Goal: Task Accomplishment & Management: Manage account settings

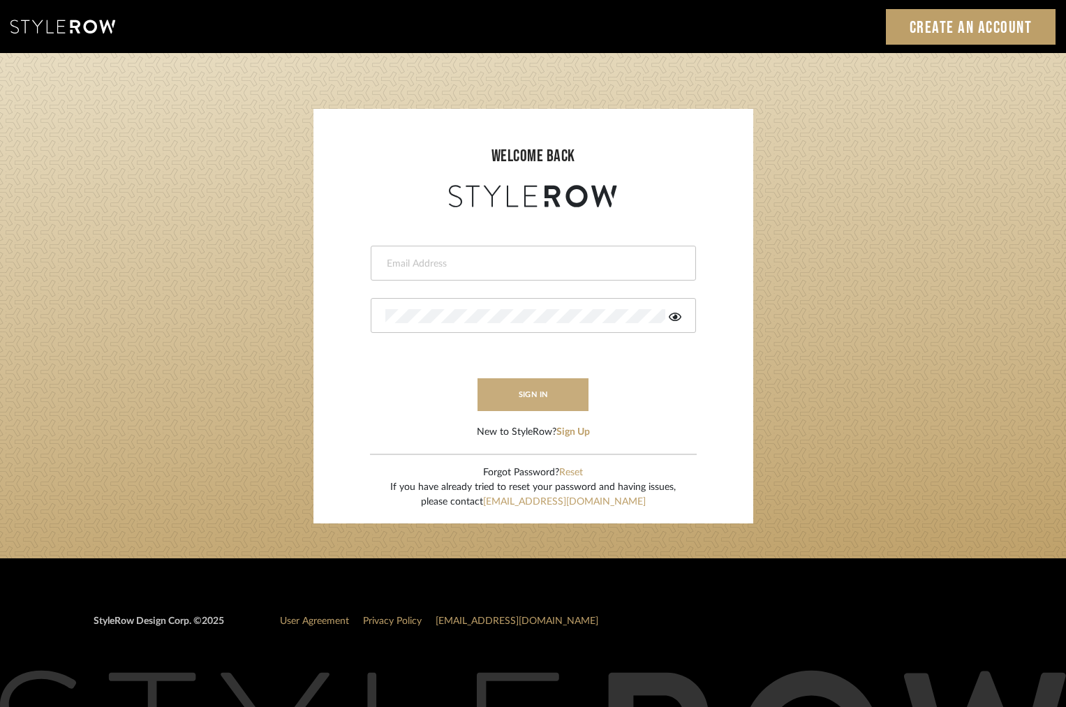
type input "[EMAIL_ADDRESS][DOMAIN_NAME]"
click at [513, 402] on button "sign in" at bounding box center [534, 395] width 112 height 33
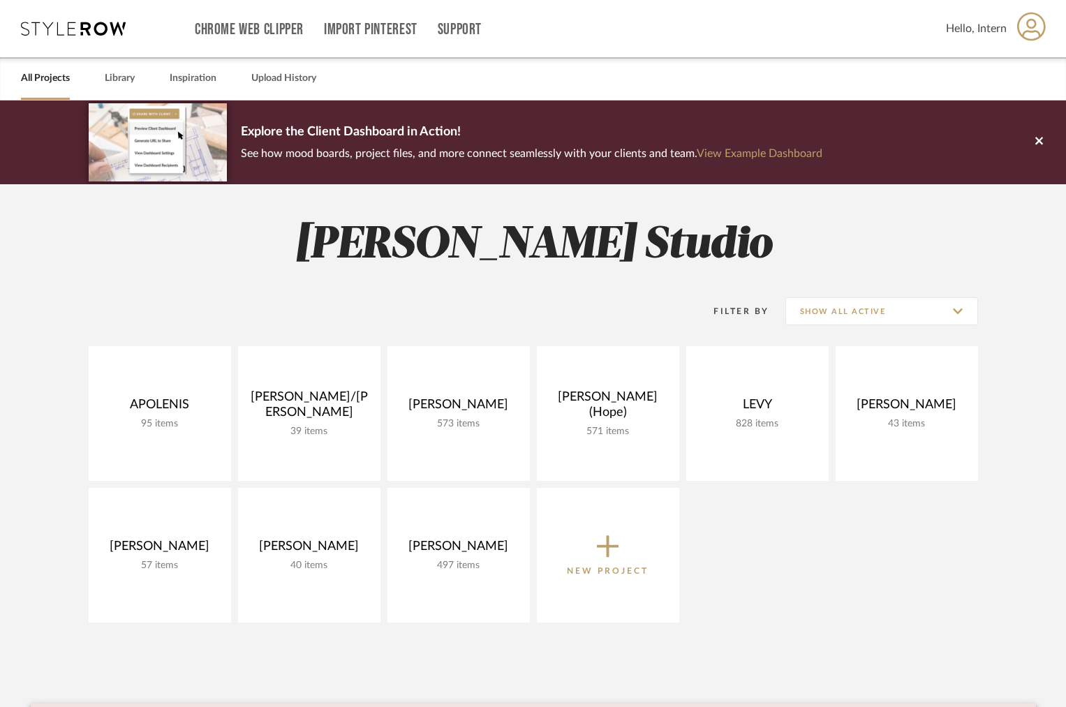
click at [157, 80] on div "All Projects Library Inspiration Upload History" at bounding box center [533, 78] width 1066 height 43
click at [125, 84] on link "Library" at bounding box center [120, 78] width 30 height 19
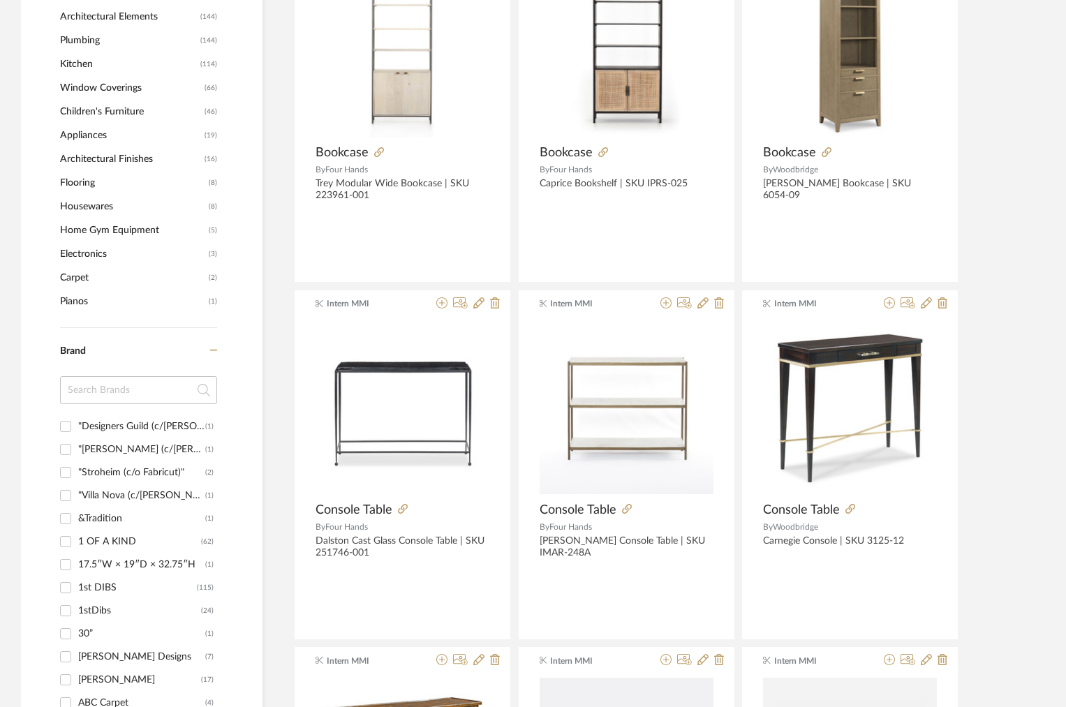
scroll to position [1052, 0]
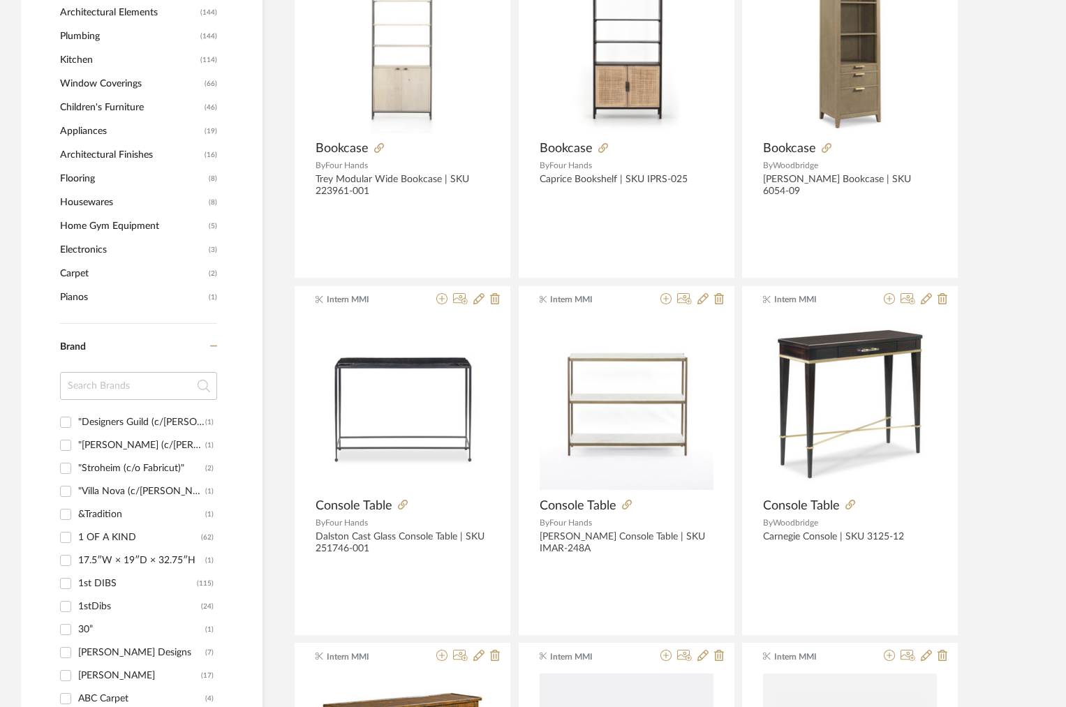
click at [128, 395] on input at bounding box center [138, 386] width 157 height 28
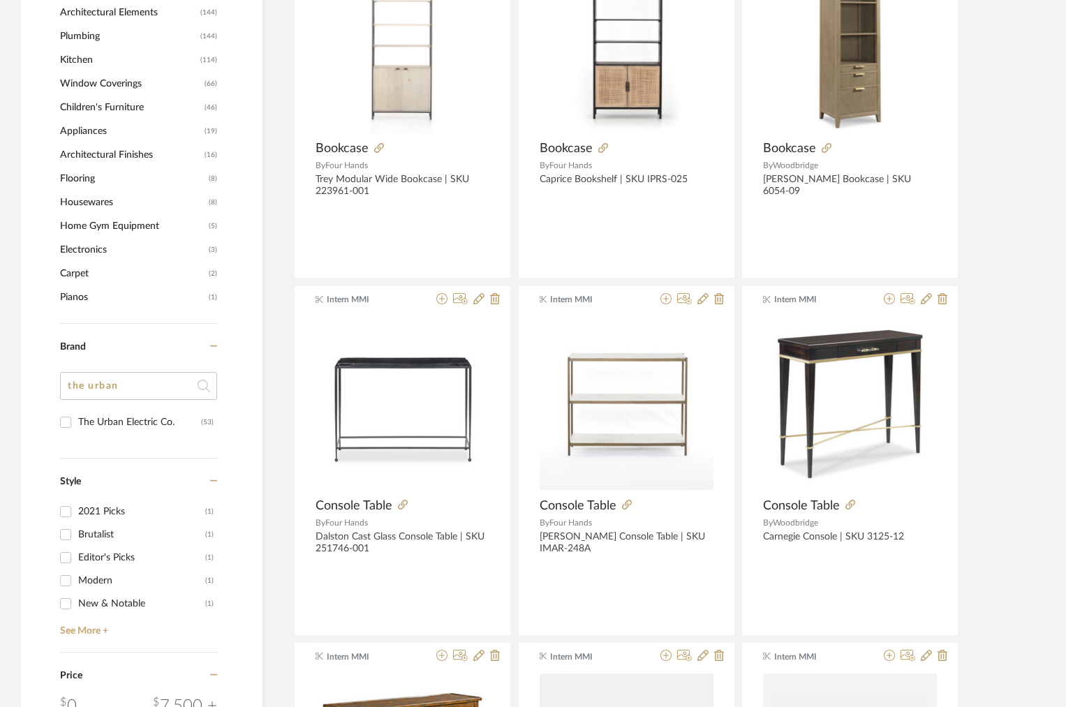
type input "the urban"
click at [102, 432] on div "The Urban Electric Co." at bounding box center [139, 422] width 123 height 22
click at [77, 432] on input "The Urban Electric Co. (53)" at bounding box center [65, 422] width 22 height 22
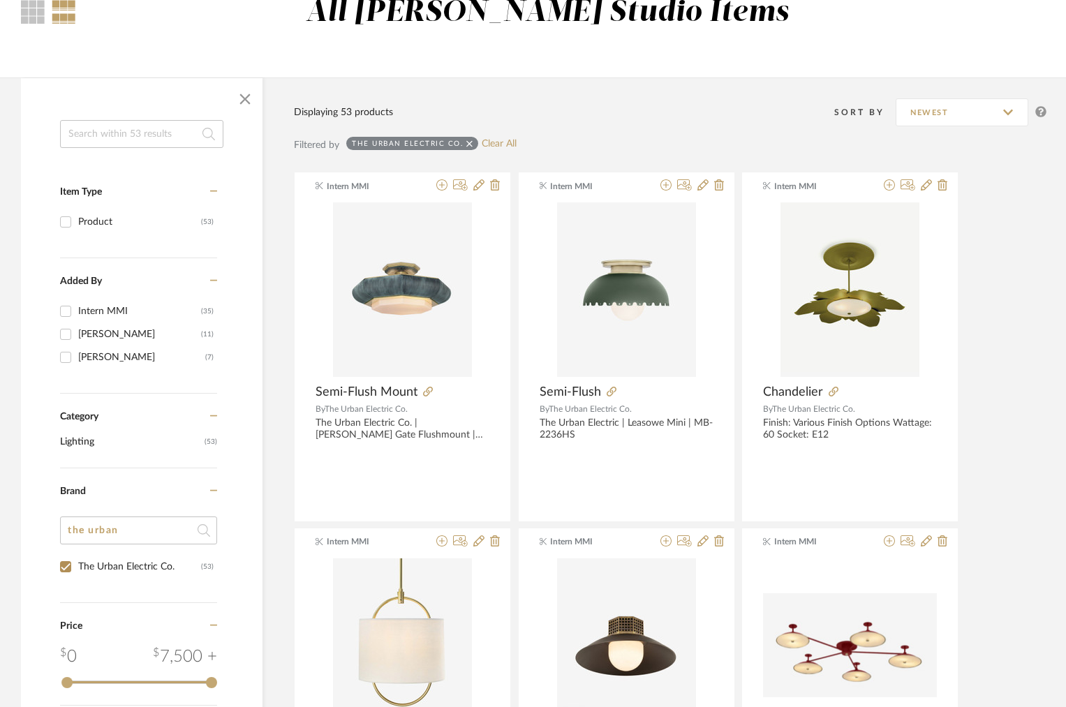
scroll to position [141, 0]
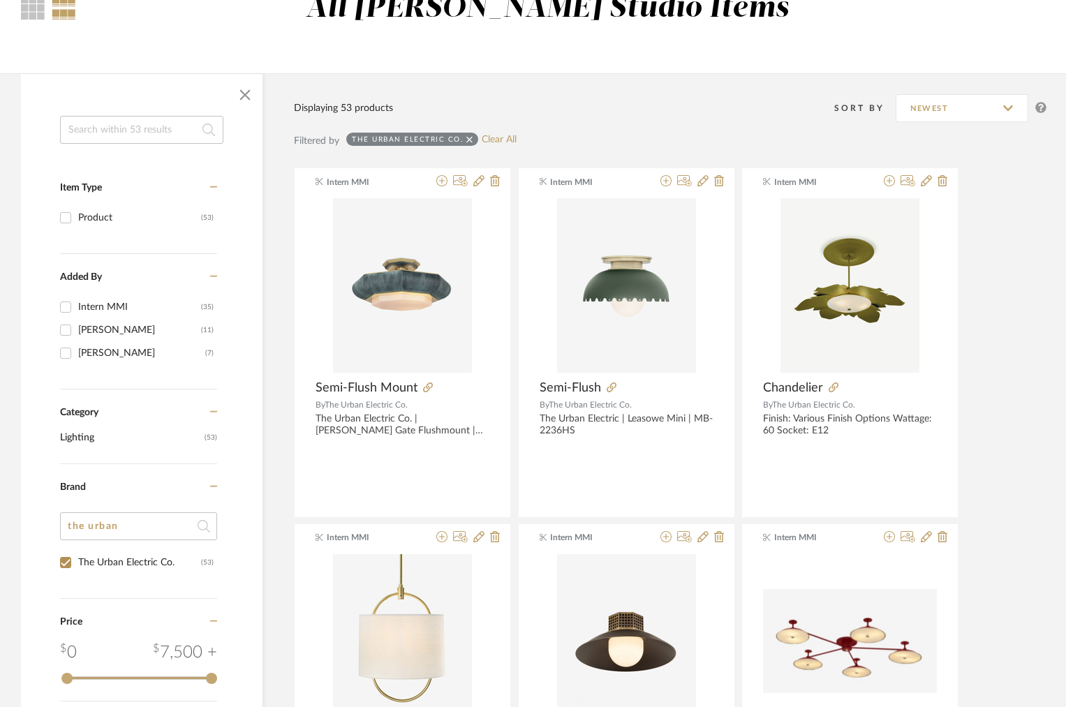
click at [121, 457] on div "Category Lighting (53)" at bounding box center [138, 427] width 157 height 75
click at [118, 445] on span "Lighting" at bounding box center [130, 438] width 141 height 24
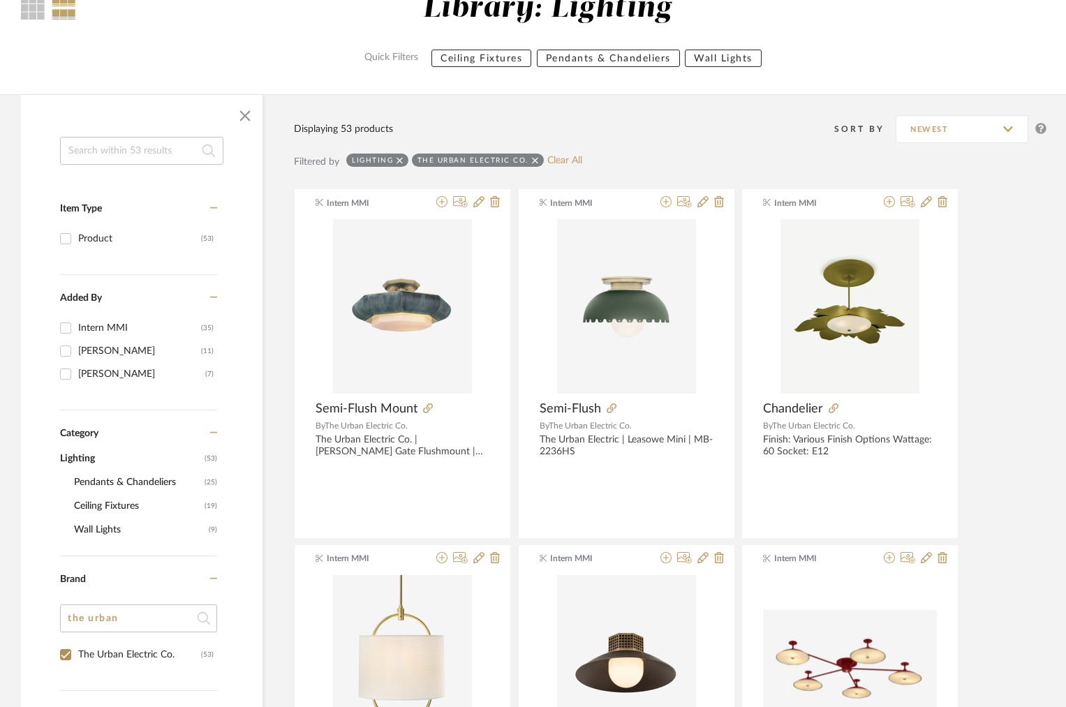
click at [110, 529] on span "Wall Lights" at bounding box center [139, 530] width 131 height 24
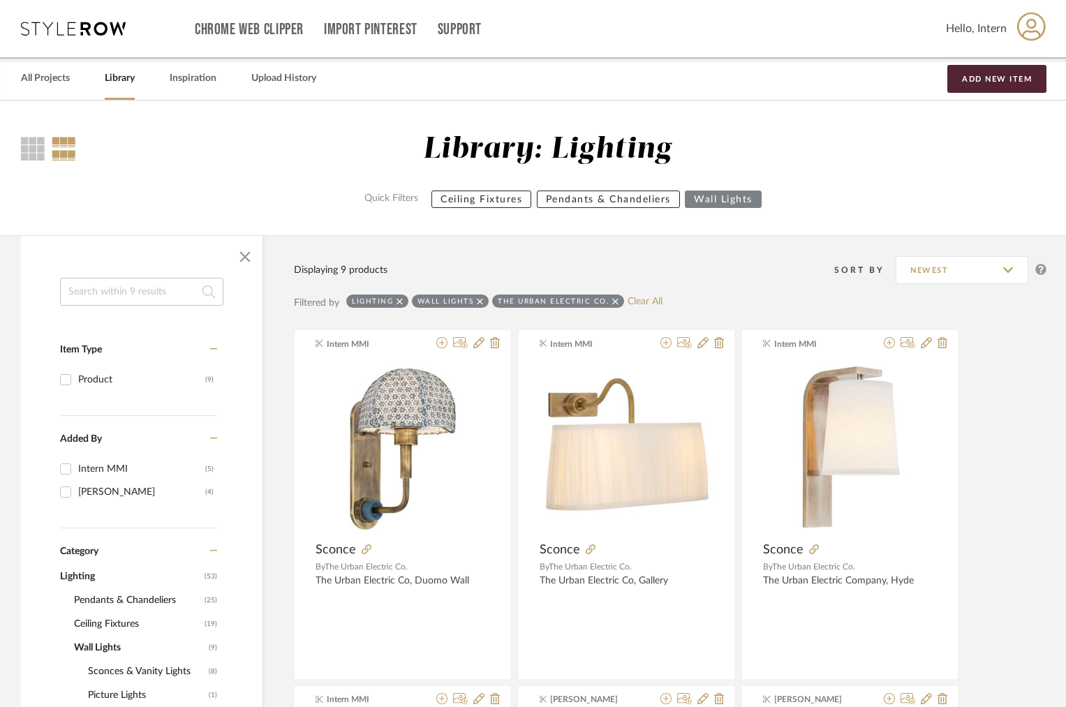
click at [623, 300] on div "Lighting Wall Lights The Urban Electric Co. Clear All" at bounding box center [504, 303] width 316 height 17
click at [633, 300] on link "Clear All" at bounding box center [645, 302] width 35 height 12
checkbox input "false"
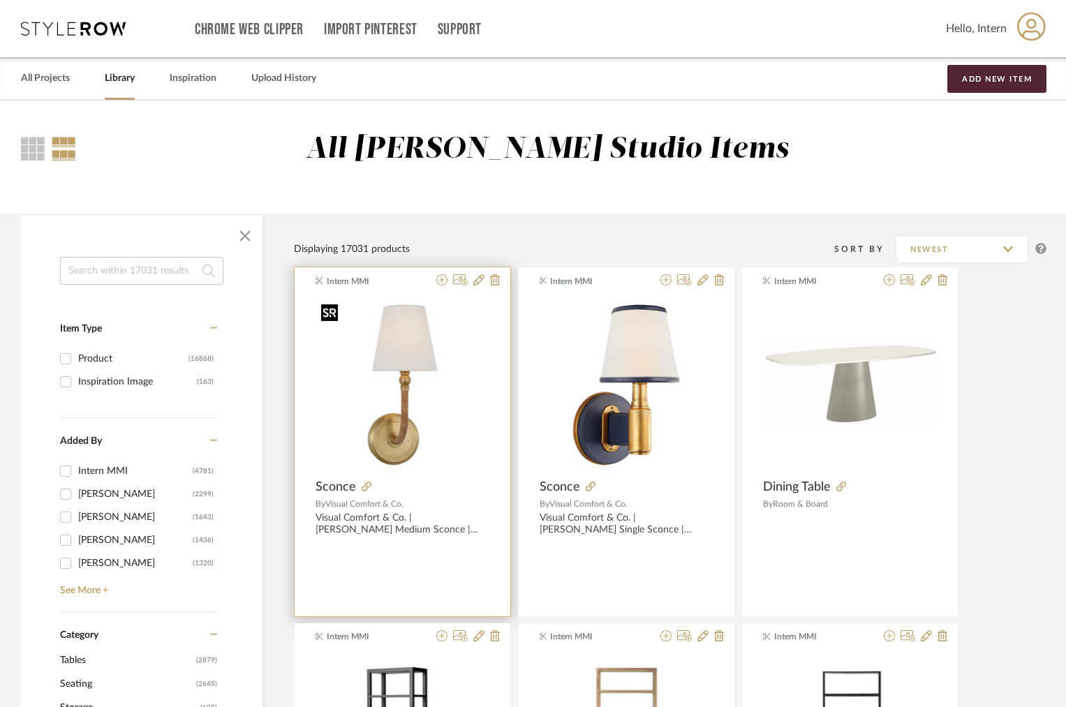
click at [423, 390] on img "0" at bounding box center [403, 385] width 174 height 174
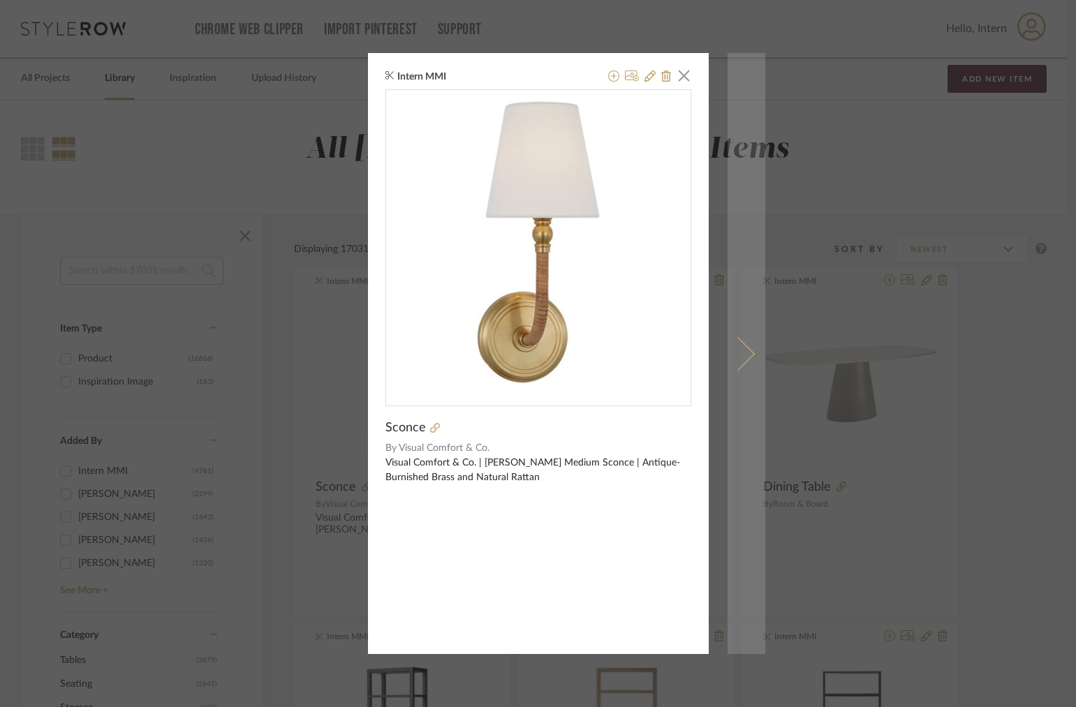
click at [747, 297] on link at bounding box center [747, 353] width 38 height 601
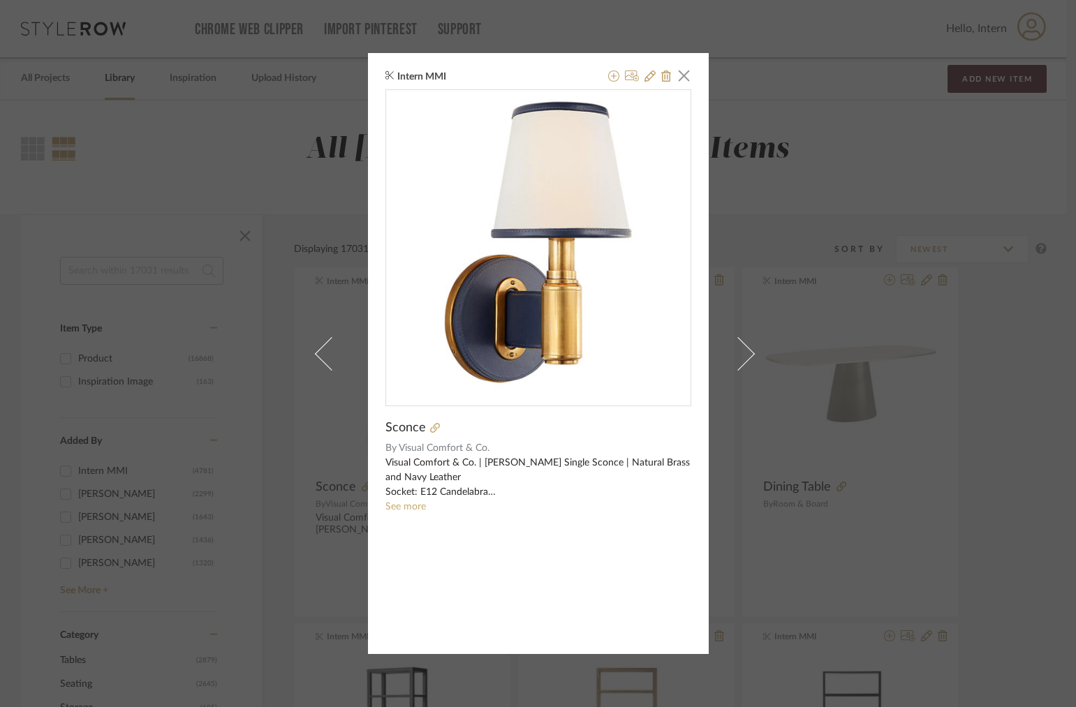
click at [405, 508] on link "See more" at bounding box center [406, 507] width 41 height 10
click at [821, 287] on div "Intern MMI × Sconce By Visual Comfort & Co. Visual Comfort & Co. | Riley Single…" at bounding box center [538, 353] width 1076 height 707
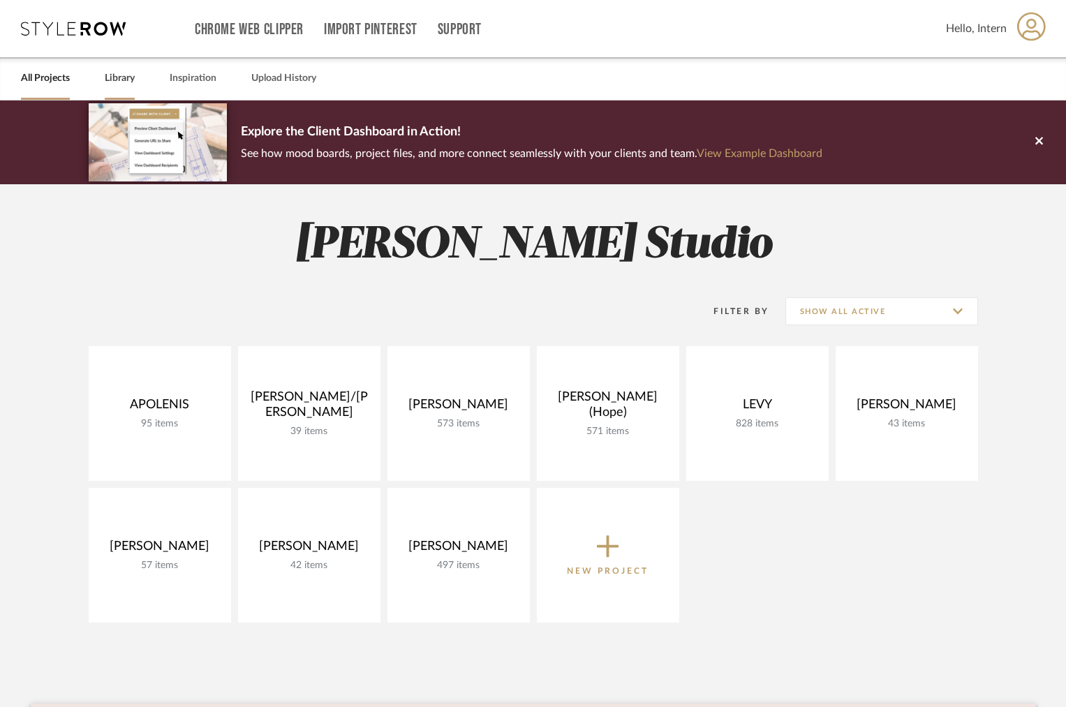
click at [112, 77] on link "Library" at bounding box center [120, 78] width 30 height 19
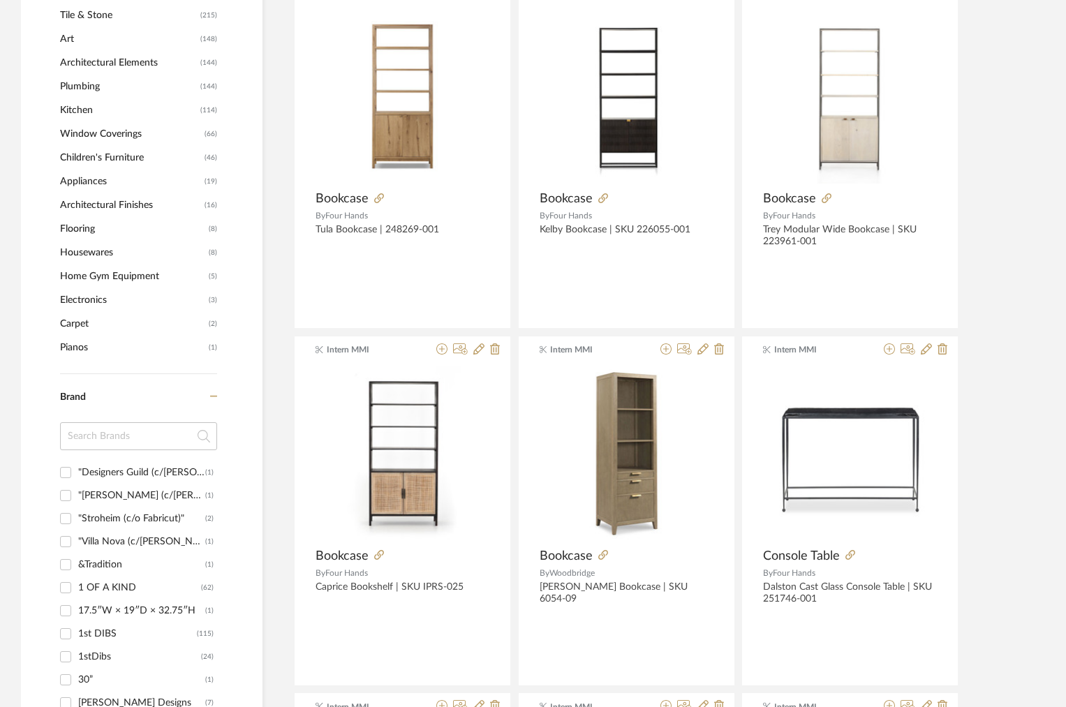
scroll to position [1131, 0]
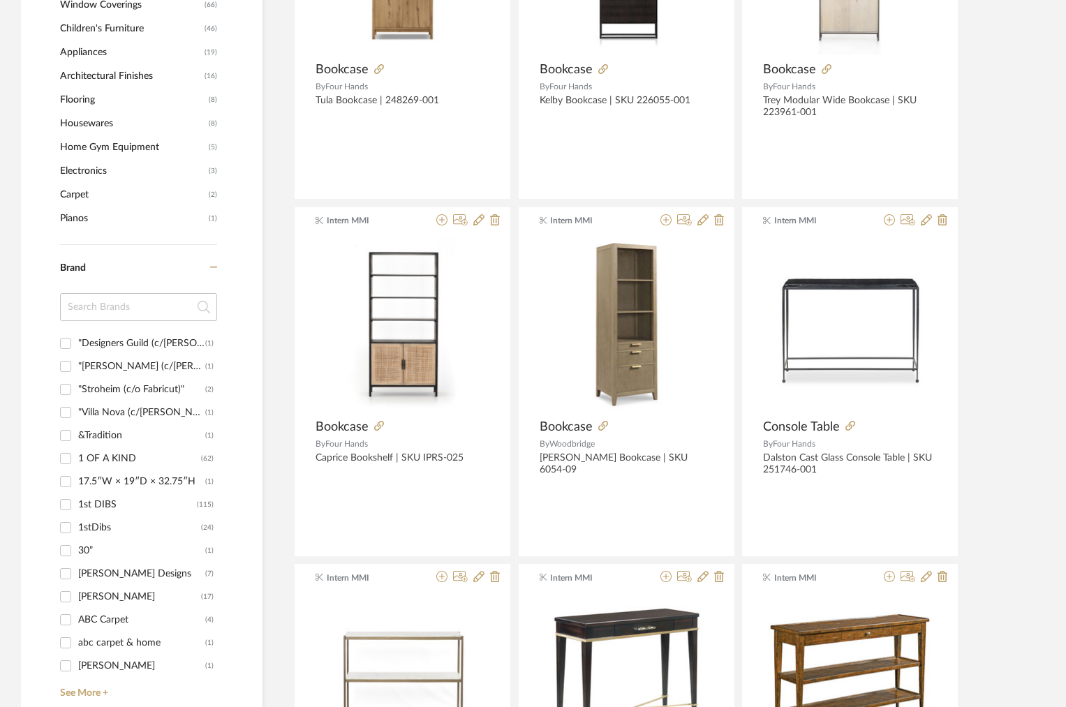
click at [171, 310] on input at bounding box center [138, 307] width 157 height 28
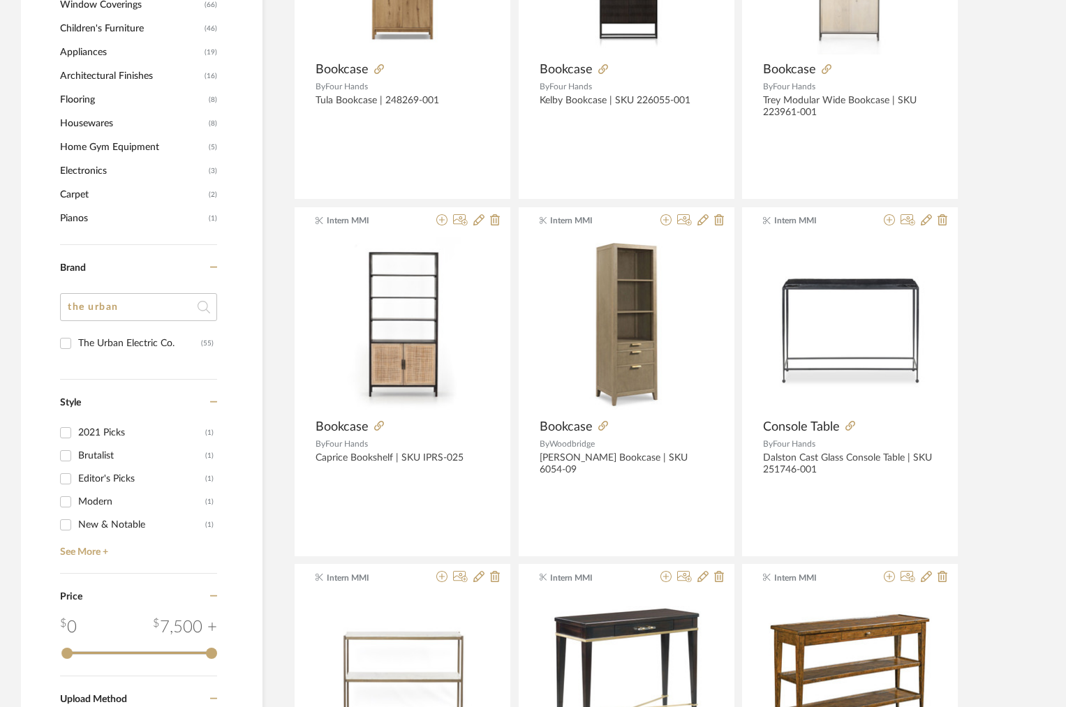
type input "the urban"
click at [137, 351] on div "The Urban Electric Co." at bounding box center [139, 343] width 123 height 22
click at [77, 351] on input "The Urban Electric Co. (55)" at bounding box center [65, 343] width 22 height 22
checkbox input "true"
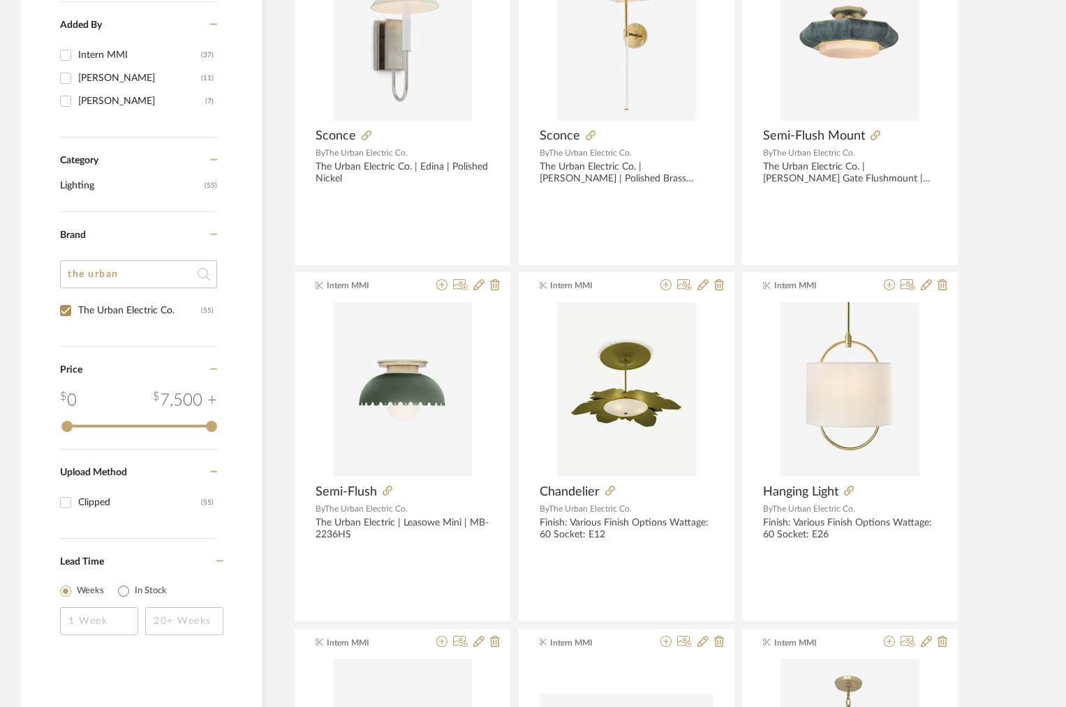
scroll to position [75, 0]
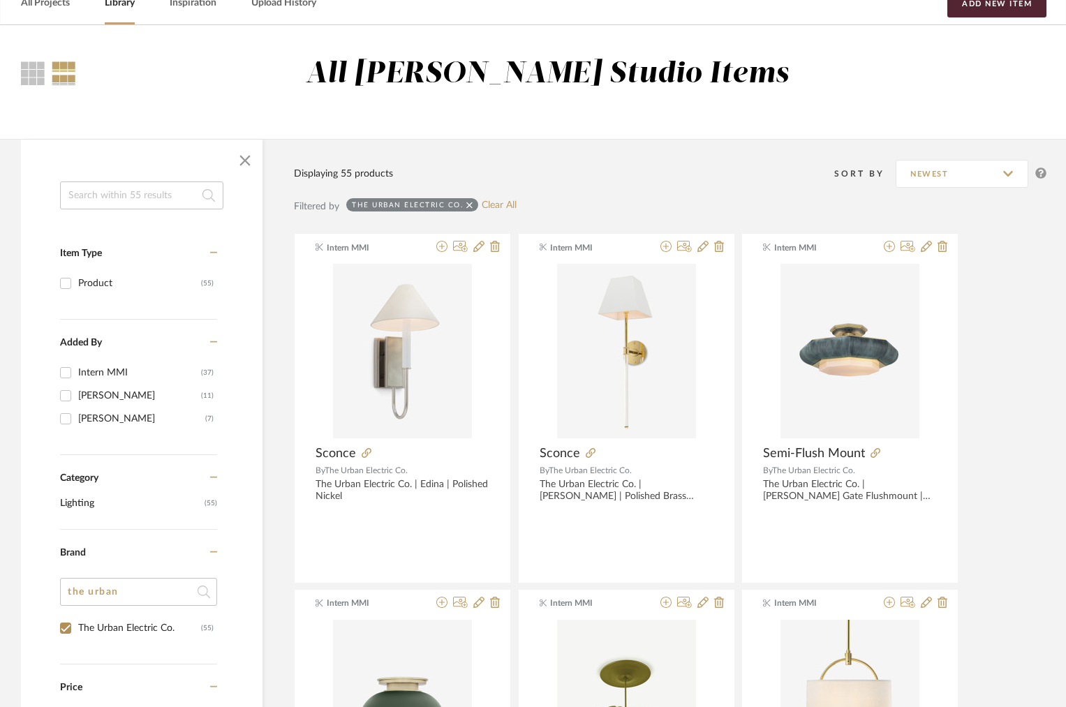
click at [87, 501] on span "Lighting" at bounding box center [130, 504] width 141 height 24
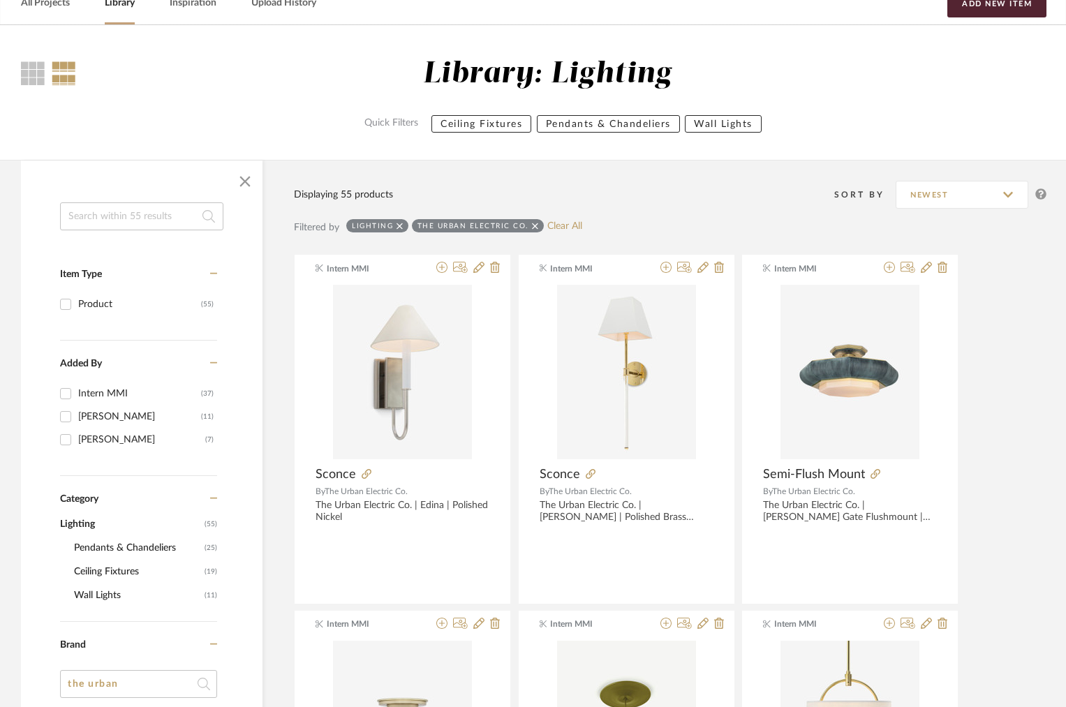
click at [99, 598] on span "Wall Lights" at bounding box center [137, 596] width 127 height 24
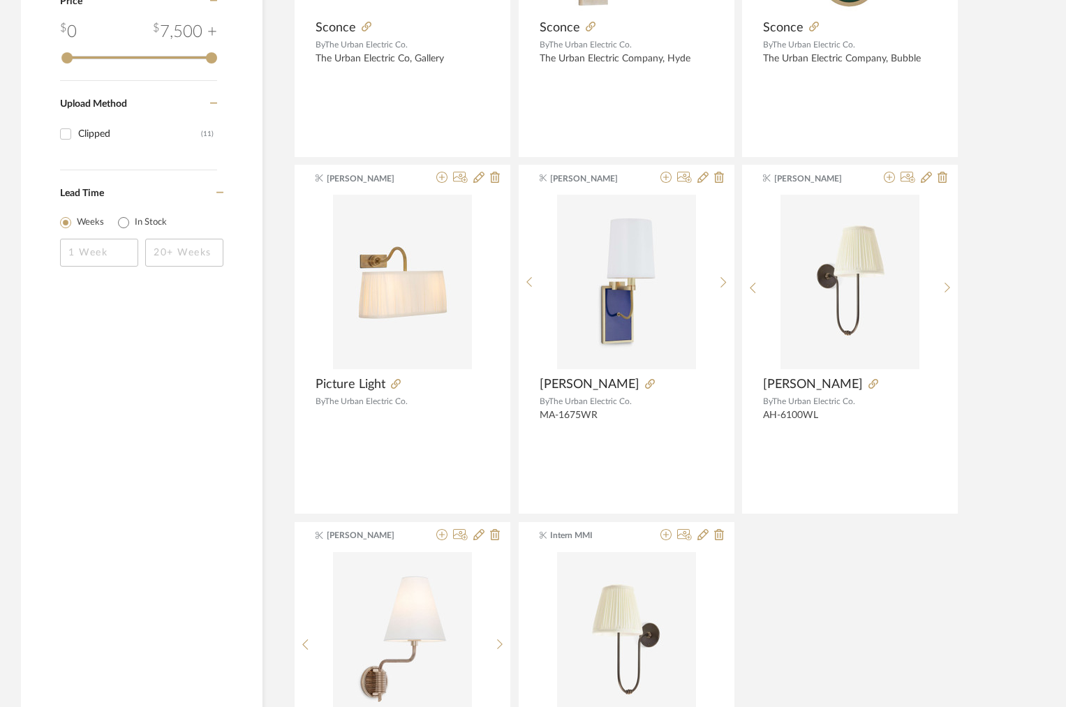
scroll to position [824, 0]
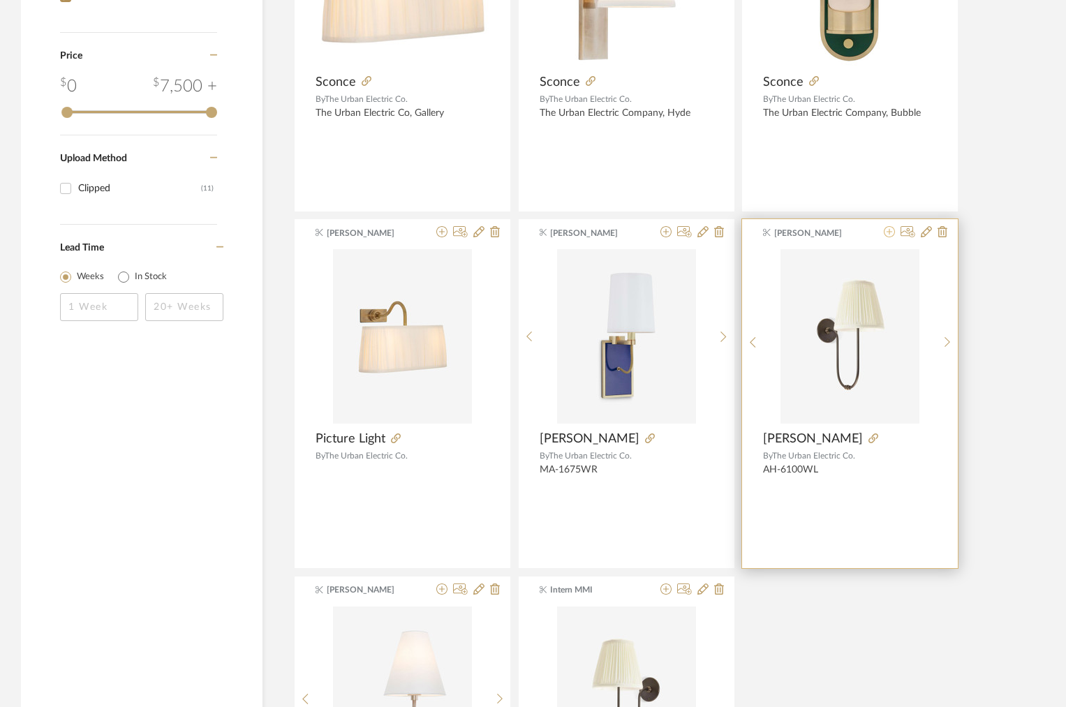
click at [887, 234] on icon at bounding box center [889, 231] width 11 height 11
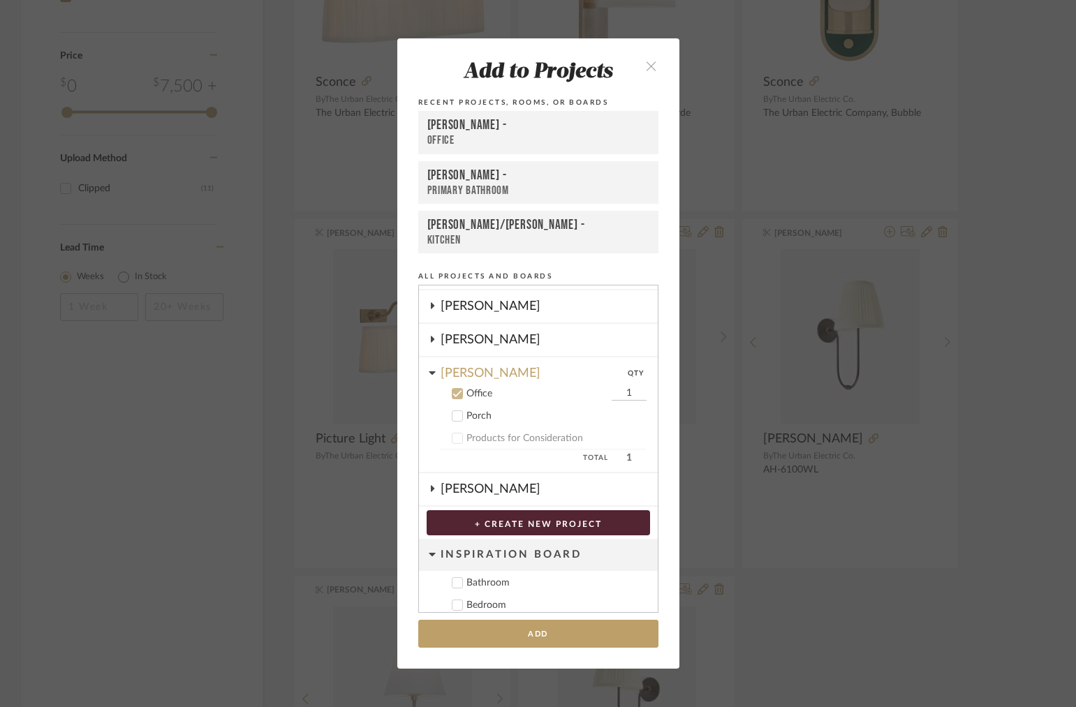
scroll to position [209, 0]
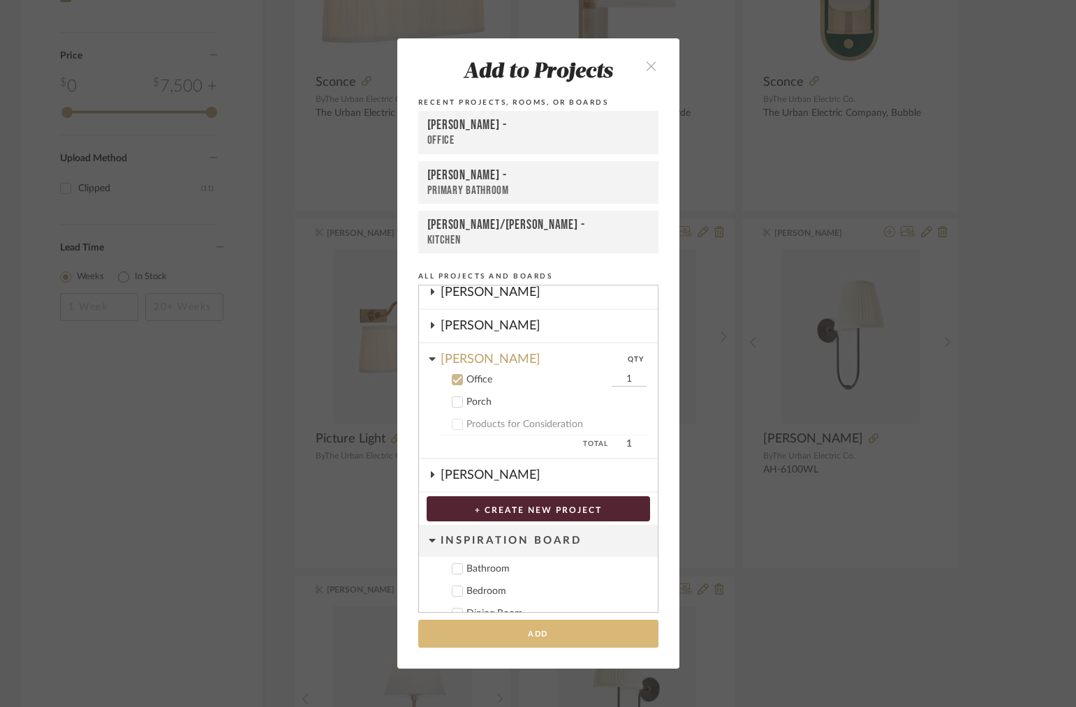
click at [493, 620] on button "Add" at bounding box center [538, 634] width 240 height 29
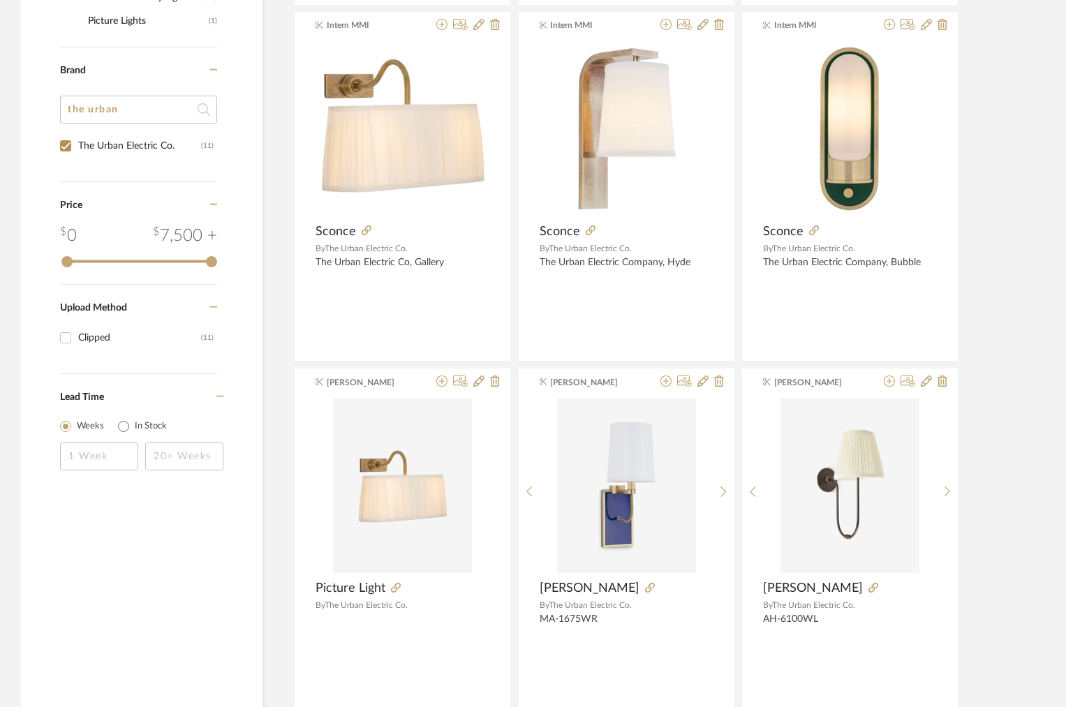
scroll to position [0, 0]
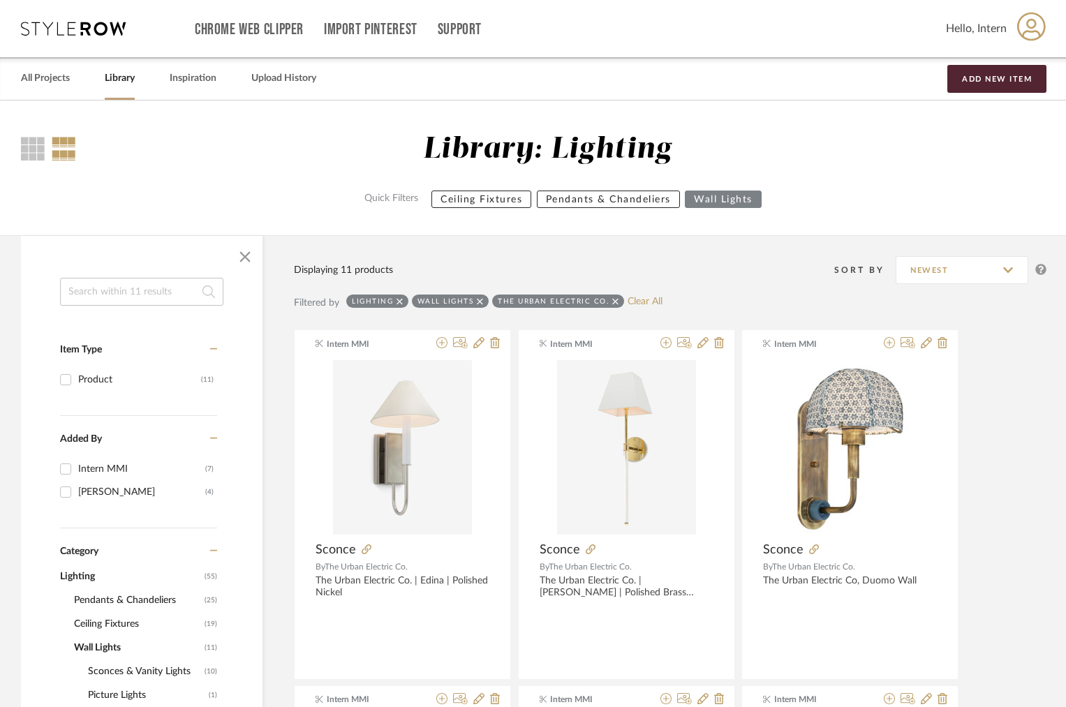
click at [80, 82] on div "All Projects Library Inspiration Upload History Add New Item" at bounding box center [533, 78] width 1066 height 43
click at [62, 82] on link "All Projects" at bounding box center [45, 78] width 49 height 19
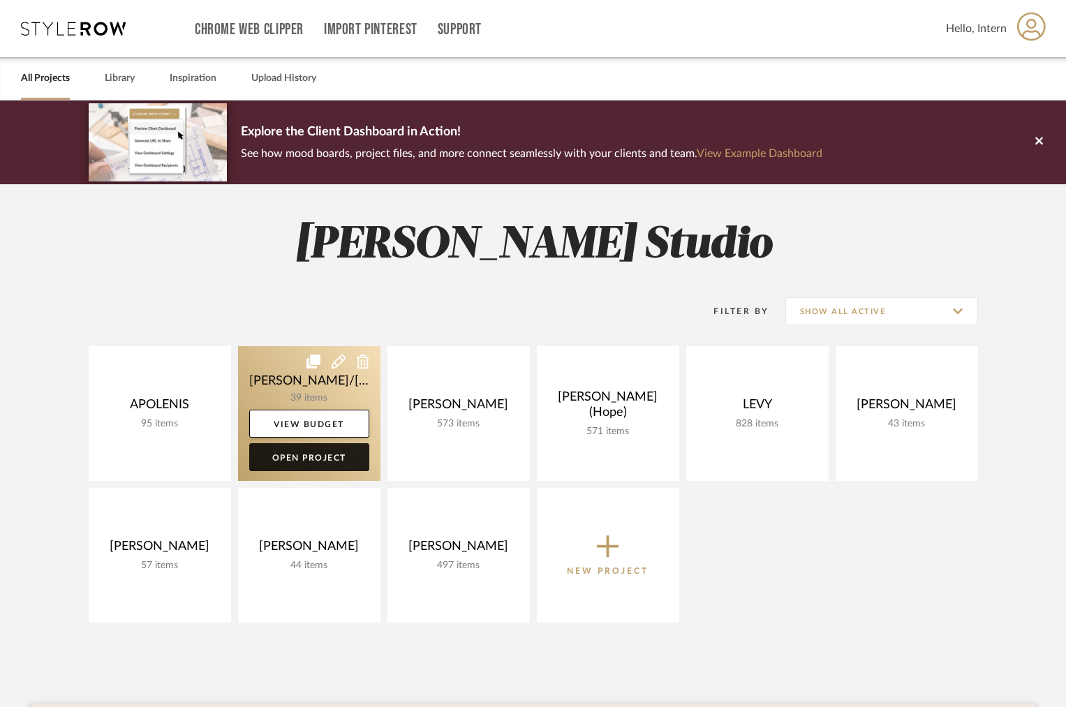
click at [288, 450] on link "Open Project" at bounding box center [309, 457] width 120 height 28
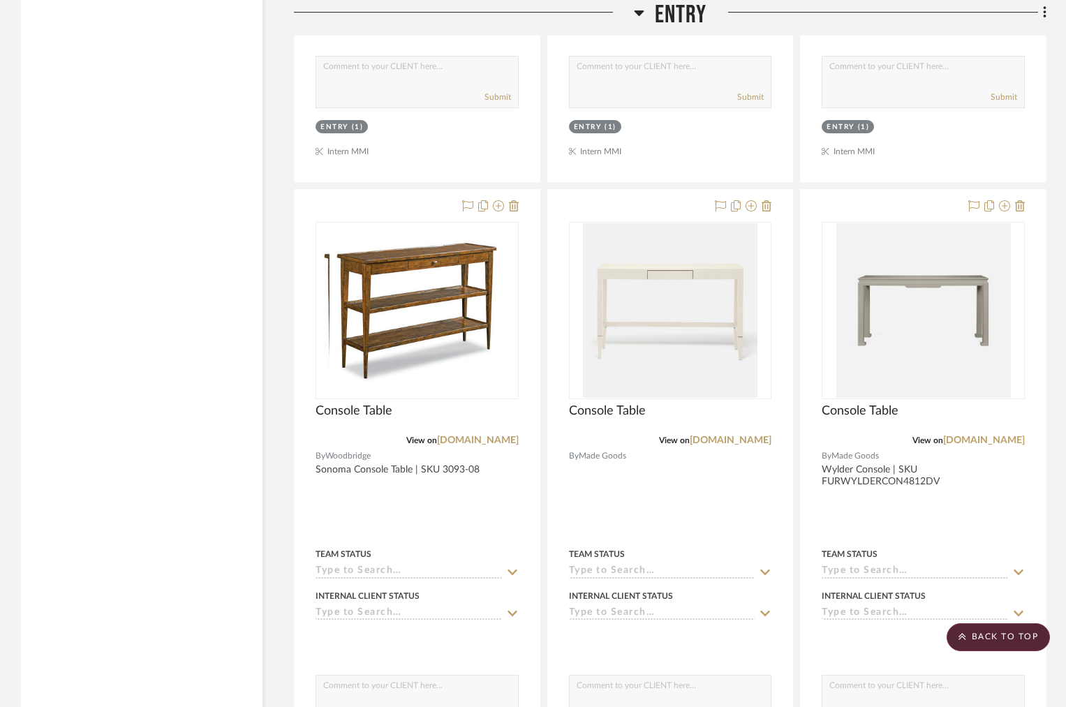
scroll to position [5652, 0]
